Goal: Task Accomplishment & Management: Complete application form

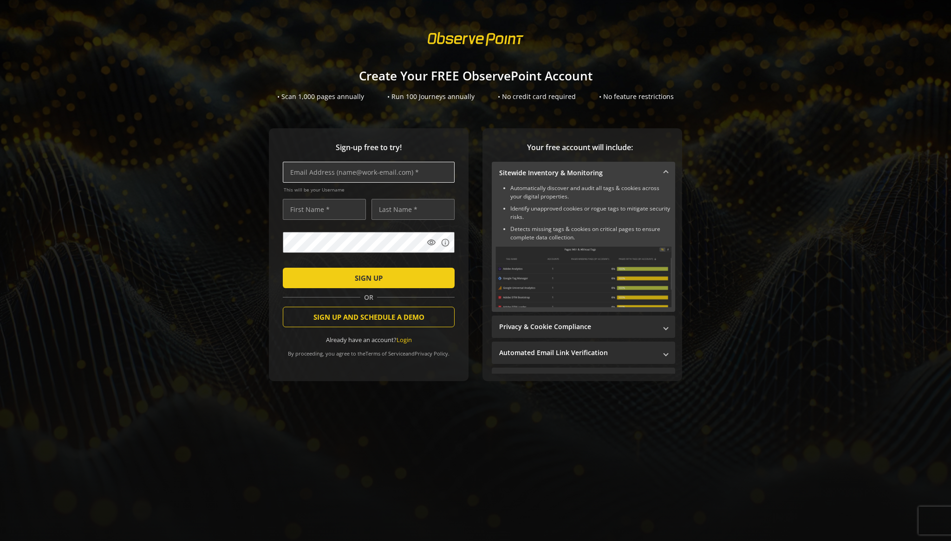
click at [370, 172] on input "text" at bounding box center [369, 172] width 172 height 21
type input "[PERSON_NAME][EMAIL_ADDRESS][PERSON_NAME][DOMAIN_NAME]"
type input "[PERSON_NAME]"
type input "[PERSON_NAME][EMAIL_ADDRESS][PERSON_NAME][DOMAIN_NAME]"
type input "[PERSON_NAME]"
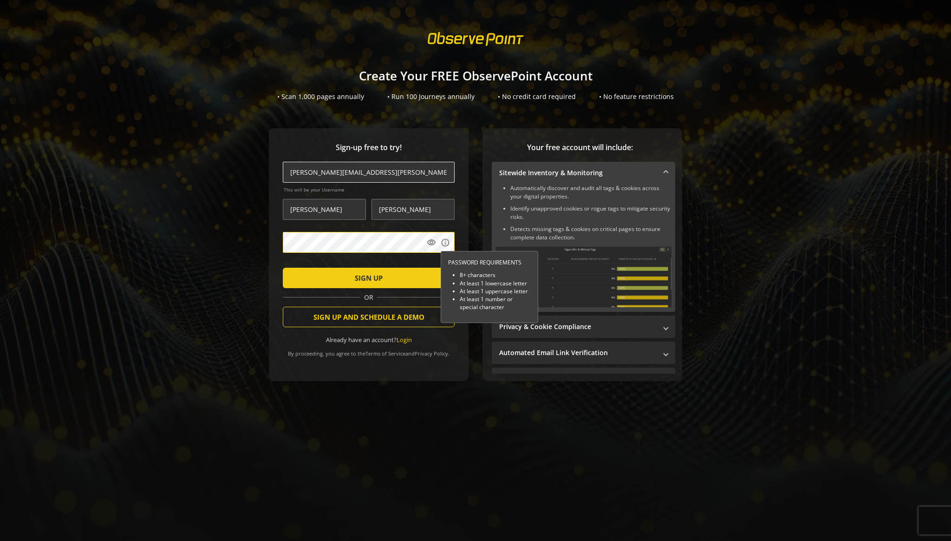
click at [283, 268] on button "SIGN UP" at bounding box center [369, 278] width 172 height 20
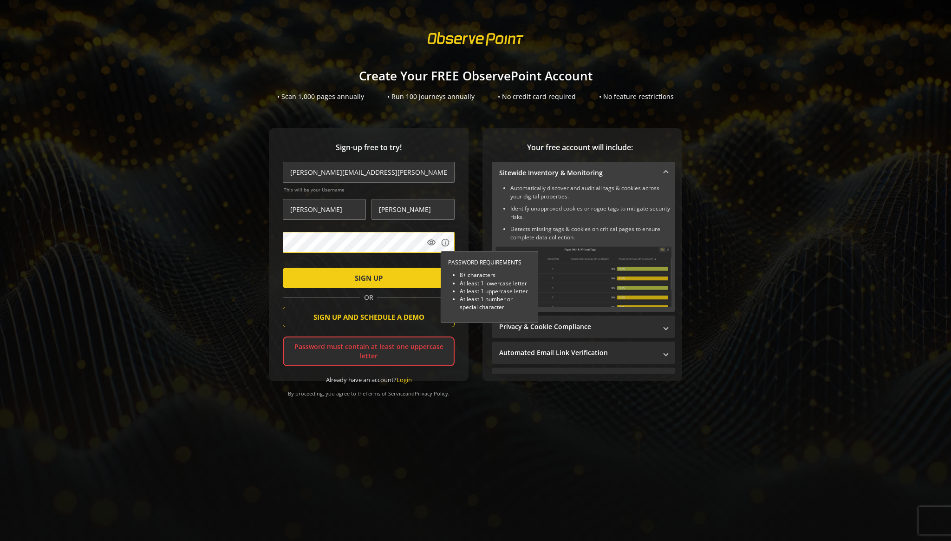
click at [283, 268] on button "SIGN UP" at bounding box center [369, 278] width 172 height 20
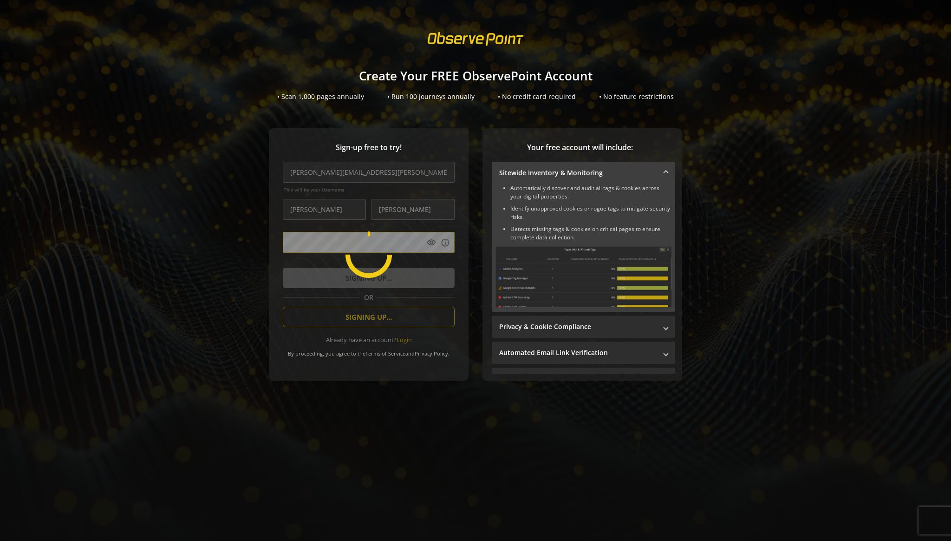
click at [399, 39] on div at bounding box center [475, 39] width 951 height 26
click at [370, 44] on div at bounding box center [475, 39] width 951 height 26
click at [214, 211] on div "Sign-up free to try! [PERSON_NAME][EMAIL_ADDRESS][PERSON_NAME][DOMAIN_NAME] Thi…" at bounding box center [475, 273] width 929 height 290
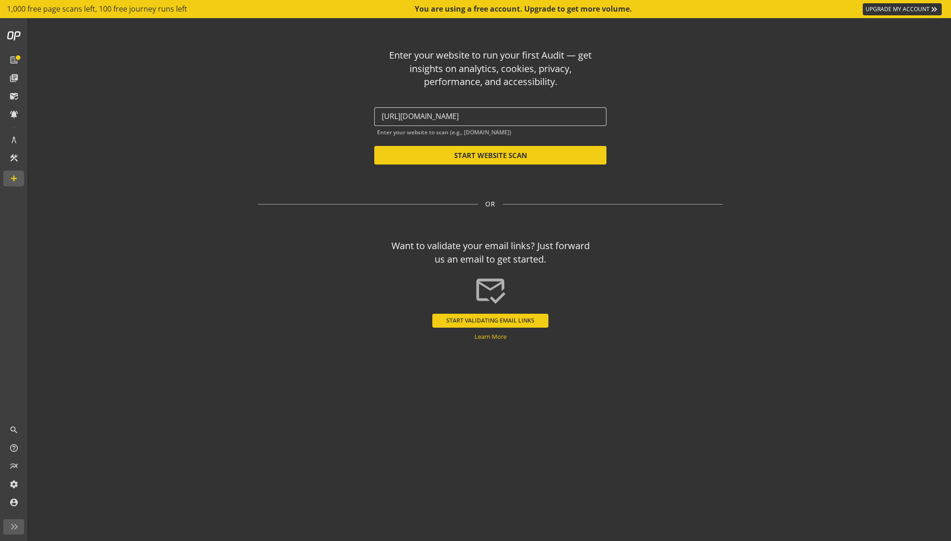
click at [464, 118] on input "[URL][DOMAIN_NAME]" at bounding box center [490, 116] width 217 height 9
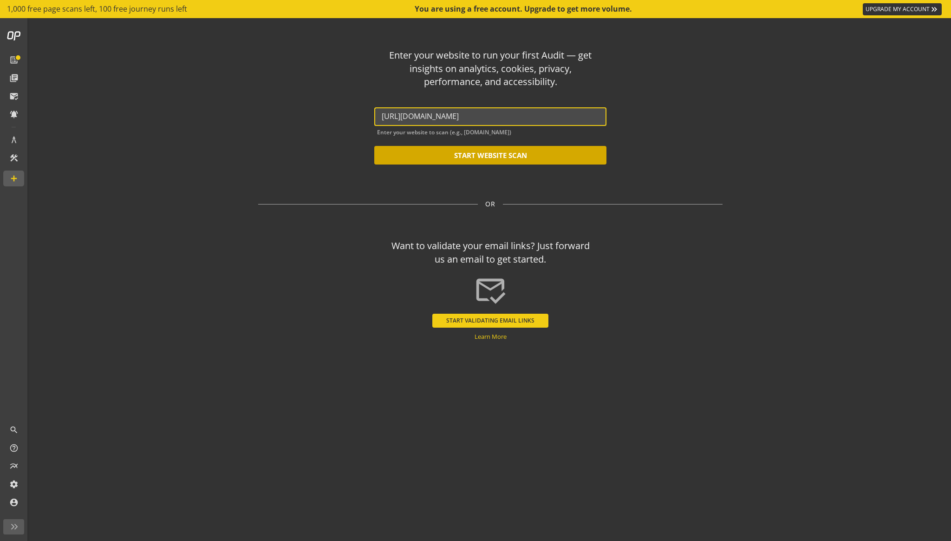
click at [499, 156] on button "START WEBSITE SCAN" at bounding box center [490, 155] width 232 height 19
click at [481, 160] on button "START WEBSITE SCAN" at bounding box center [490, 155] width 232 height 19
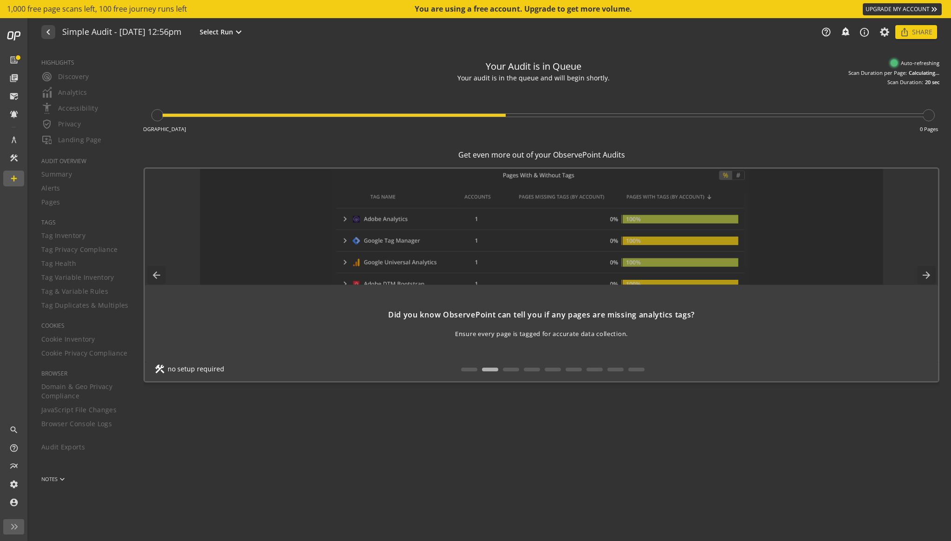
drag, startPoint x: 478, startPoint y: 44, endPoint x: 707, endPoint y: 394, distance: 418.6
click at [707, 394] on audit-report-container "navigate_before Simple Audit - [DATE] 12:56pm Select Run expand_more help_outli…" at bounding box center [491, 279] width 922 height 523
click at [707, 394] on div "Your Audit is in Queue Your audit is in the queue and will begin shortly. Start…" at bounding box center [542, 294] width 796 height 479
click at [553, 73] on div "Your audit is in the queue and will begin shortly." at bounding box center [533, 78] width 155 height 10
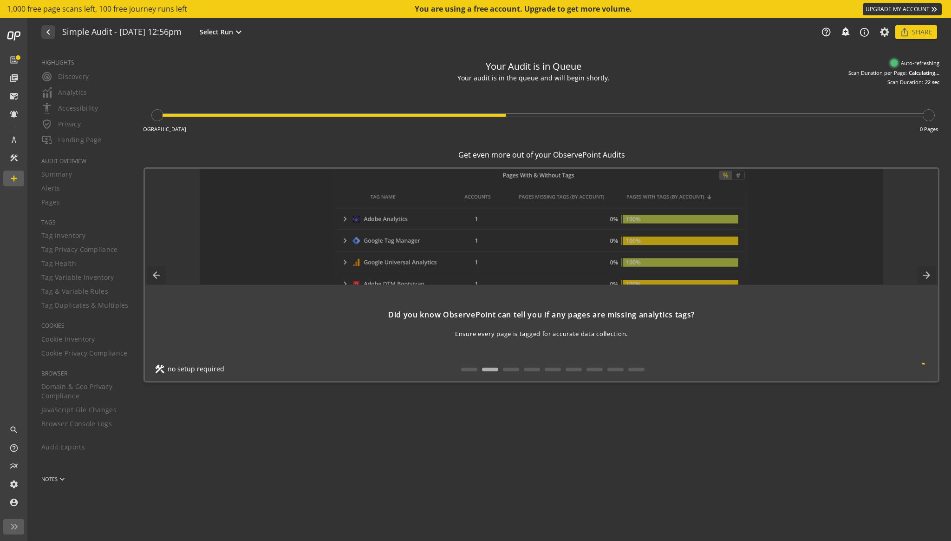
click at [553, 73] on div "Your audit is in the queue and will begin shortly." at bounding box center [533, 78] width 155 height 10
click at [567, 71] on div "Your Audit is in Queue" at bounding box center [534, 66] width 96 height 13
click at [550, 65] on div "Your Audit is in Queue" at bounding box center [534, 66] width 96 height 13
